Goal: Information Seeking & Learning: Understand process/instructions

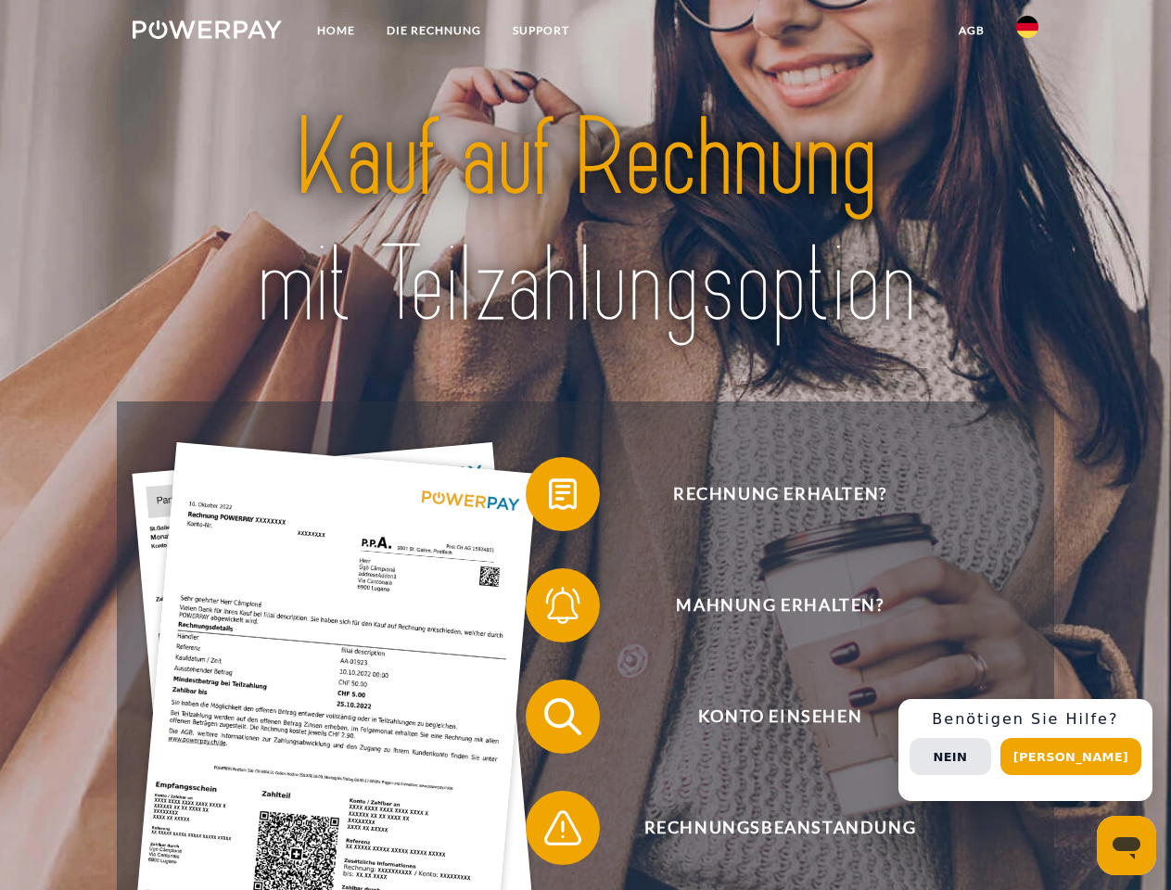
click at [207, 32] on img at bounding box center [207, 29] width 149 height 19
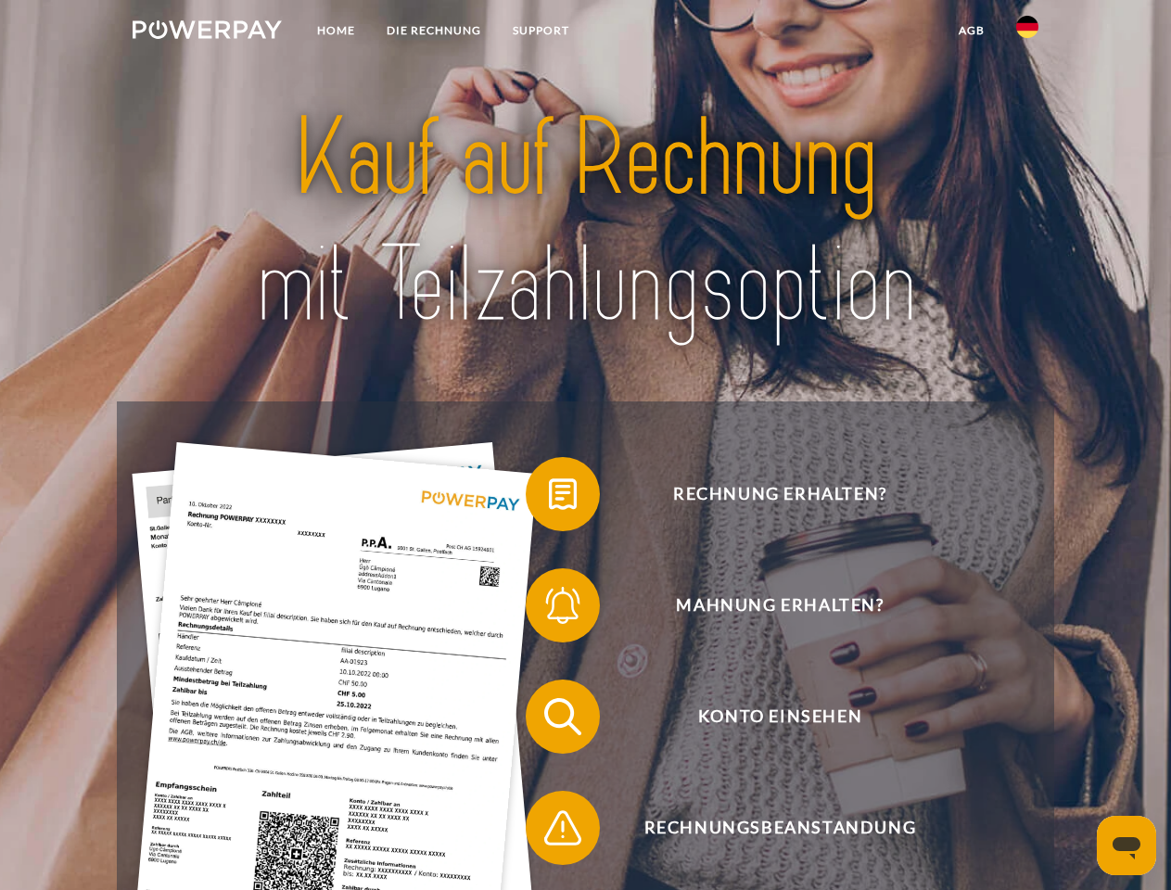
click at [1027, 32] on img at bounding box center [1027, 27] width 22 height 22
click at [971, 31] on link "agb" at bounding box center [971, 30] width 57 height 33
click at [549, 498] on span at bounding box center [535, 494] width 93 height 93
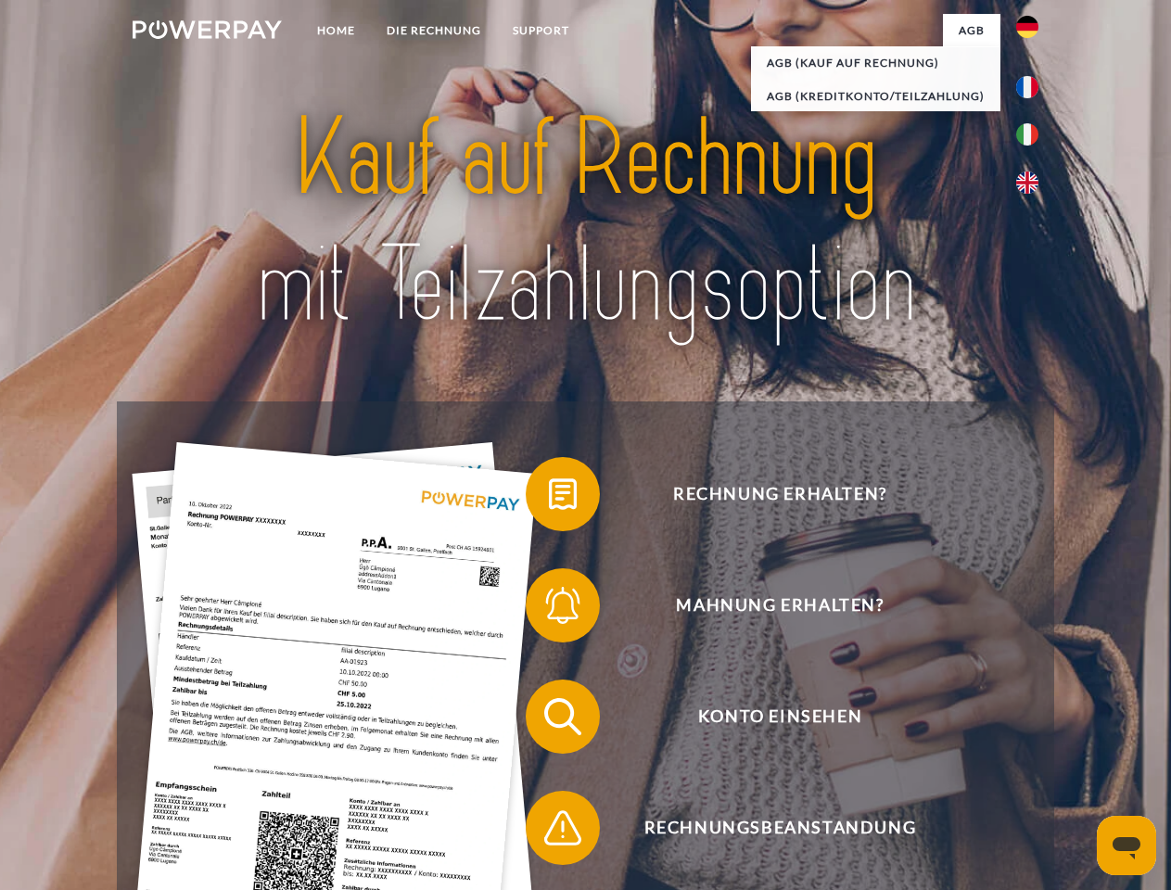
click at [549, 609] on span at bounding box center [535, 605] width 93 height 93
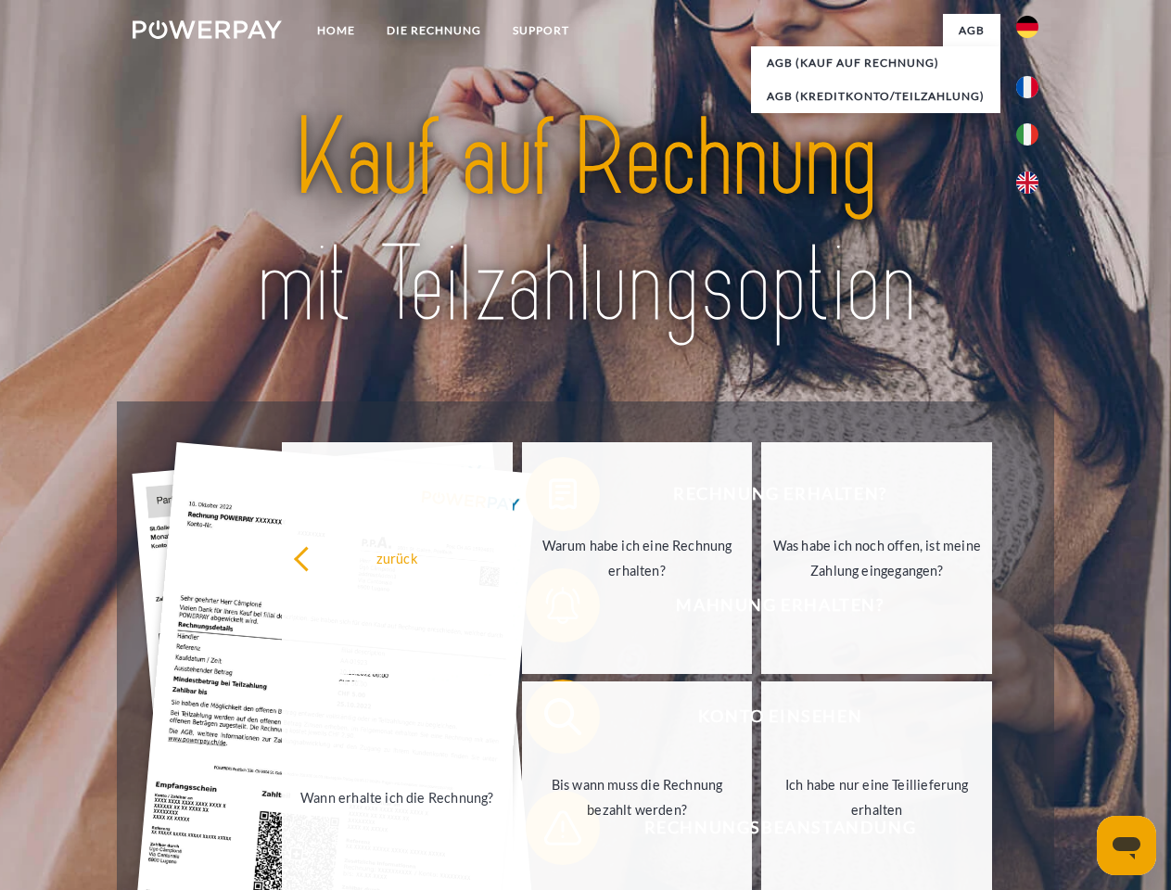
click at [549, 720] on link "Bis wann muss die Rechnung bezahlt werden?" at bounding box center [637, 798] width 231 height 232
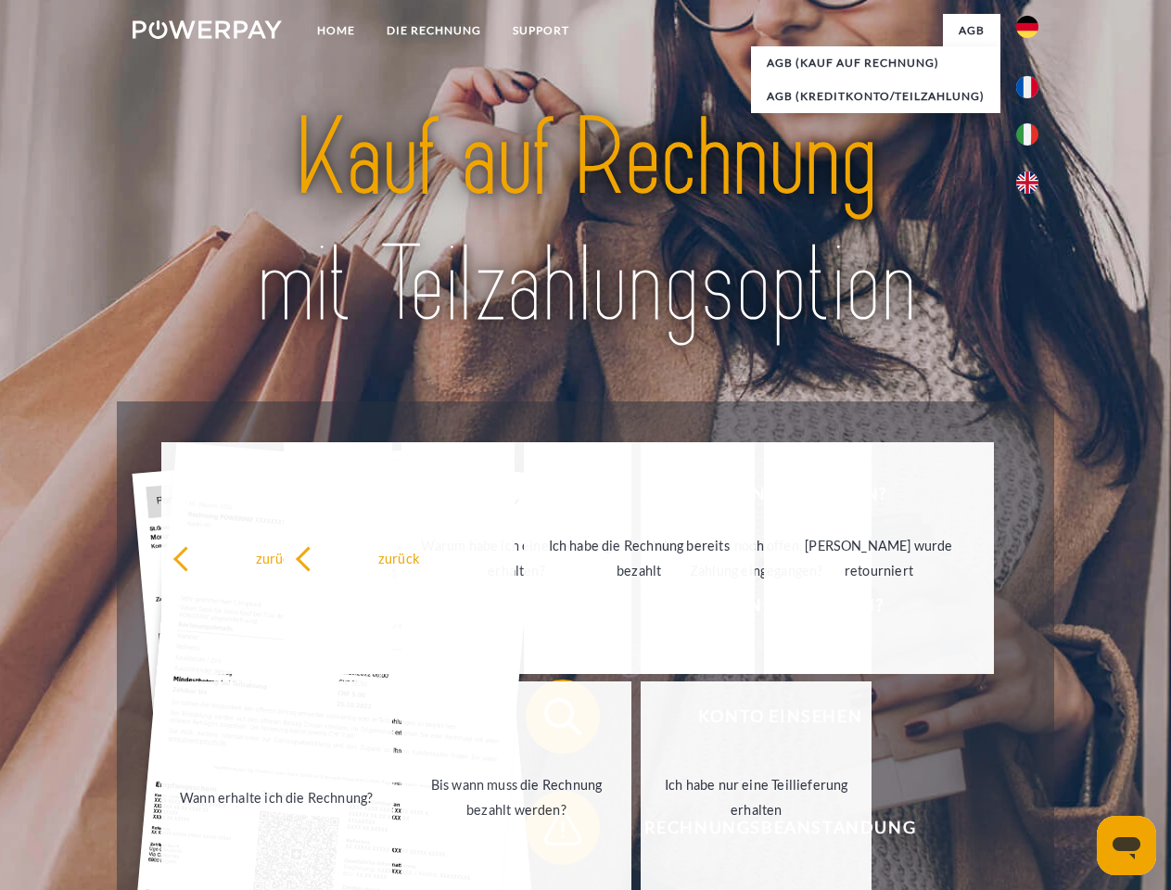
click at [549, 832] on span at bounding box center [535, 828] width 93 height 93
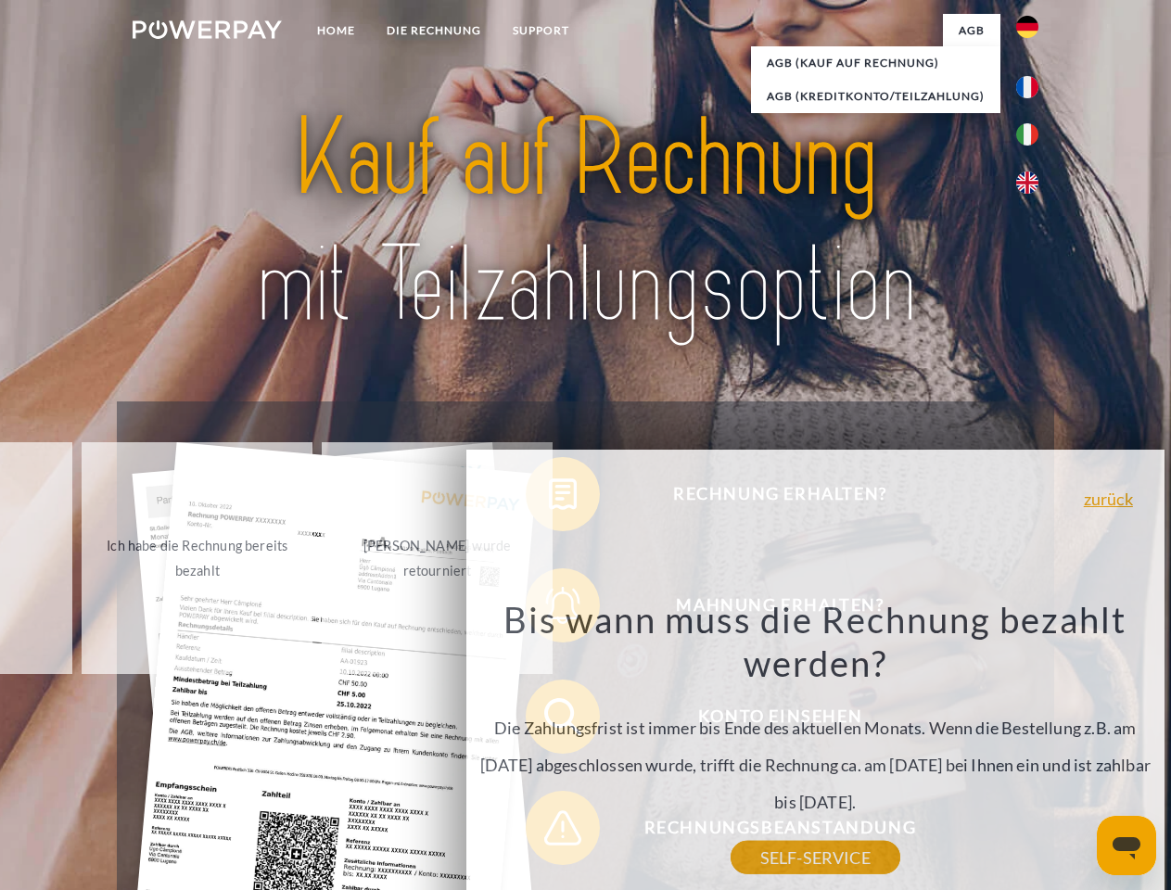
click at [1032, 750] on div "Rechnung erhalten? Mahnung erhalten? Konto einsehen" at bounding box center [585, 772] width 936 height 742
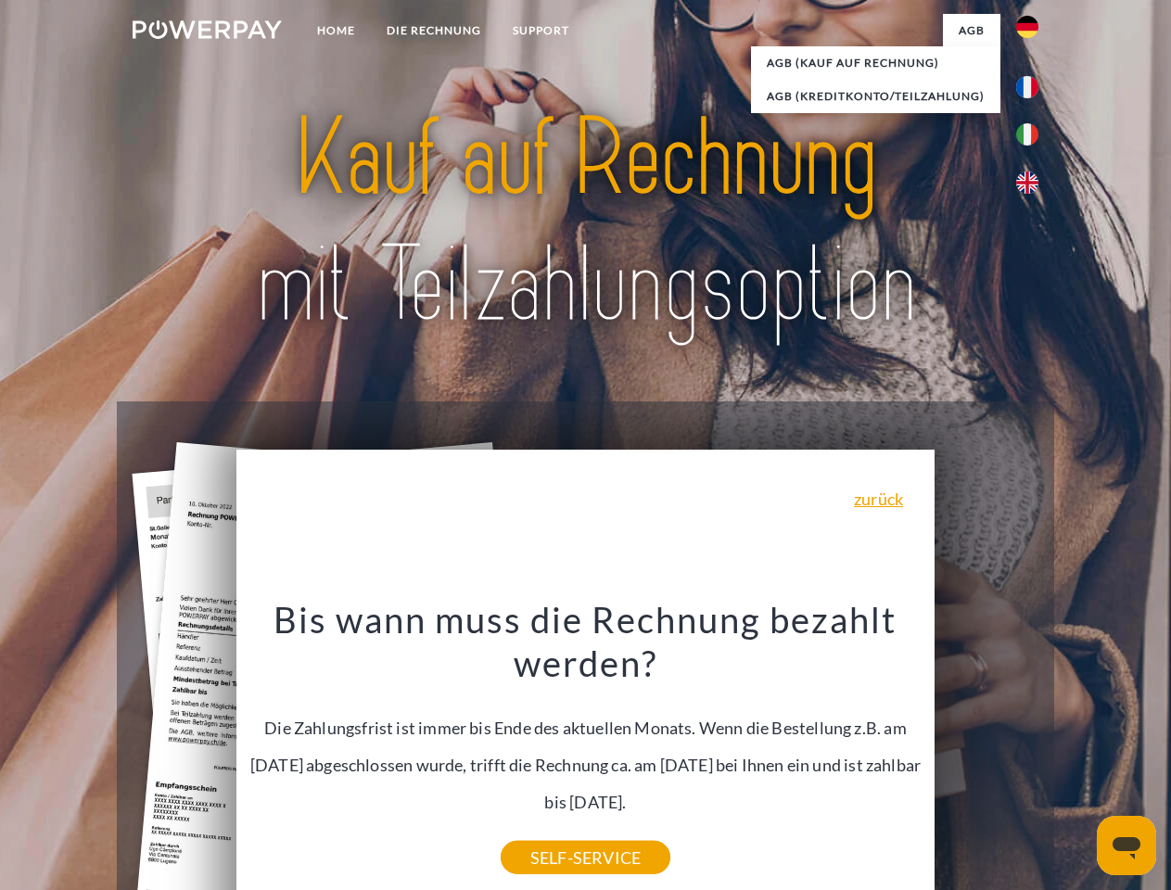
click at [987, 754] on span "Konto einsehen" at bounding box center [780, 717] width 454 height 74
click at [1077, 757] on header "Home DIE RECHNUNG SUPPORT" at bounding box center [585, 640] width 1171 height 1280
